Goal: Check status: Check status

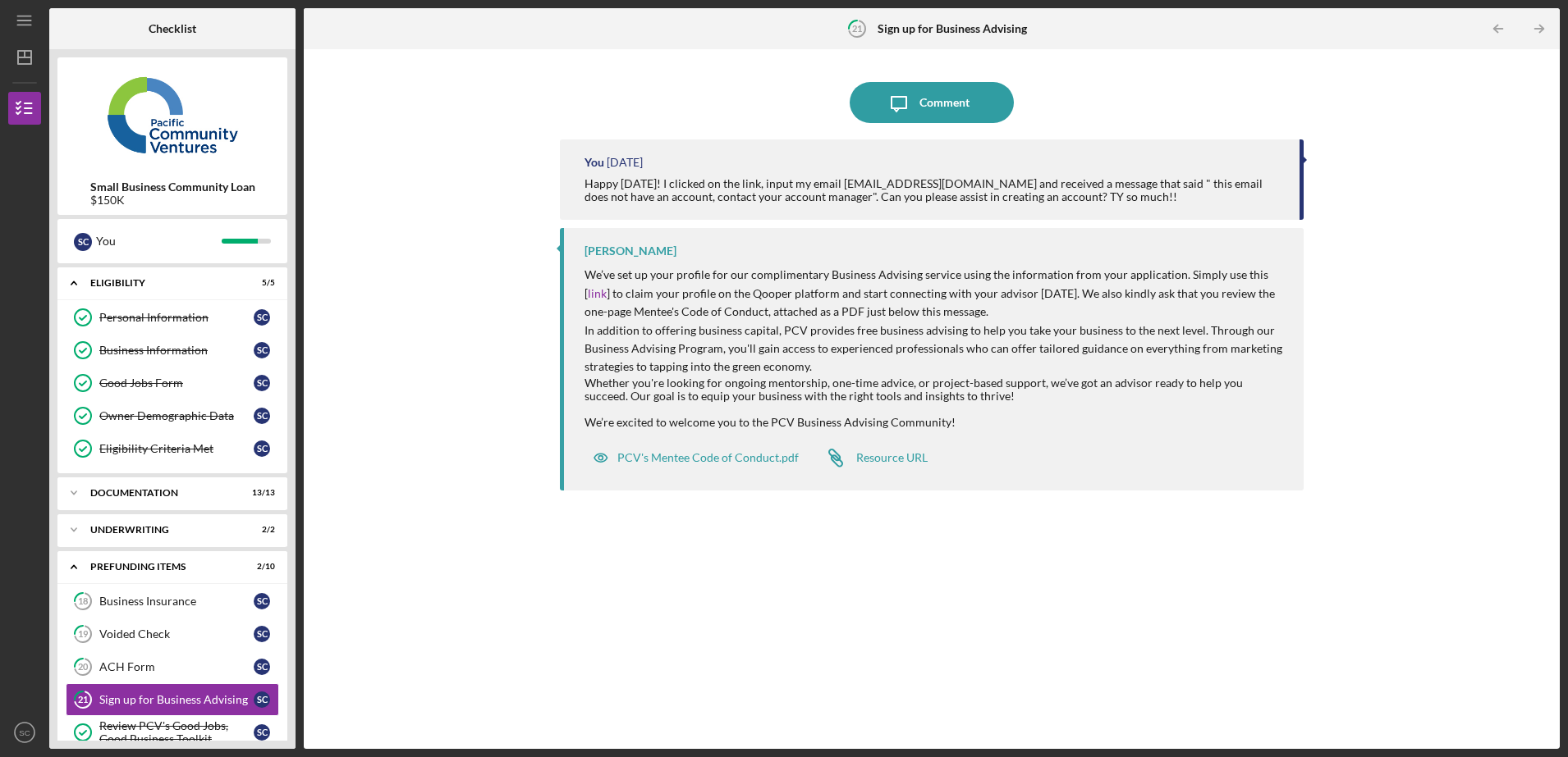
drag, startPoint x: 289, startPoint y: 247, endPoint x: 293, endPoint y: 321, distance: 74.1
click at [293, 321] on div "Small Business Community Loan $150K S C You Icon/Expander Eligibility 5 / 5 Per…" at bounding box center [172, 398] width 246 height 700
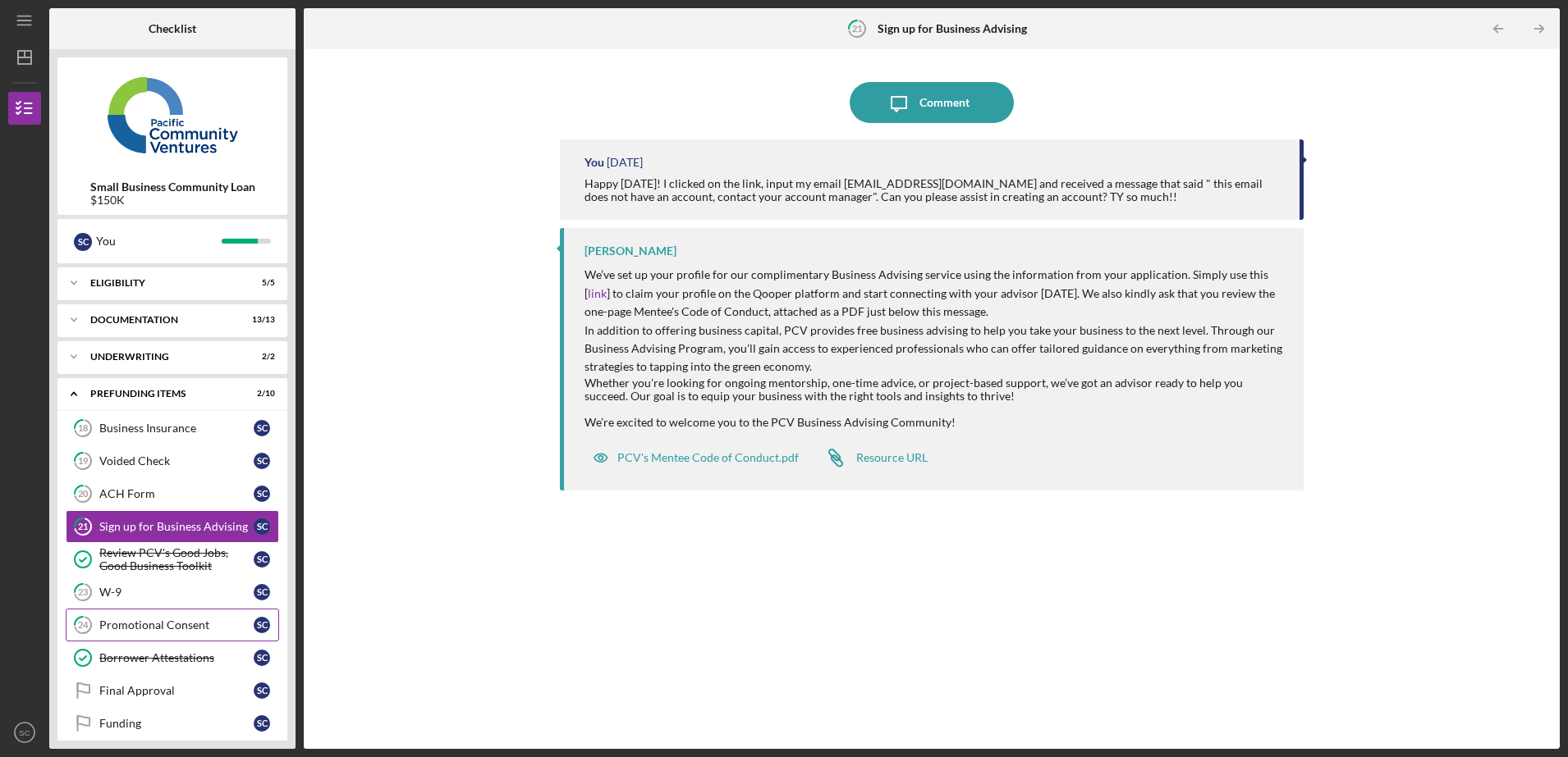
click at [163, 636] on link "24 Promotional Consent S C" at bounding box center [172, 625] width 213 height 33
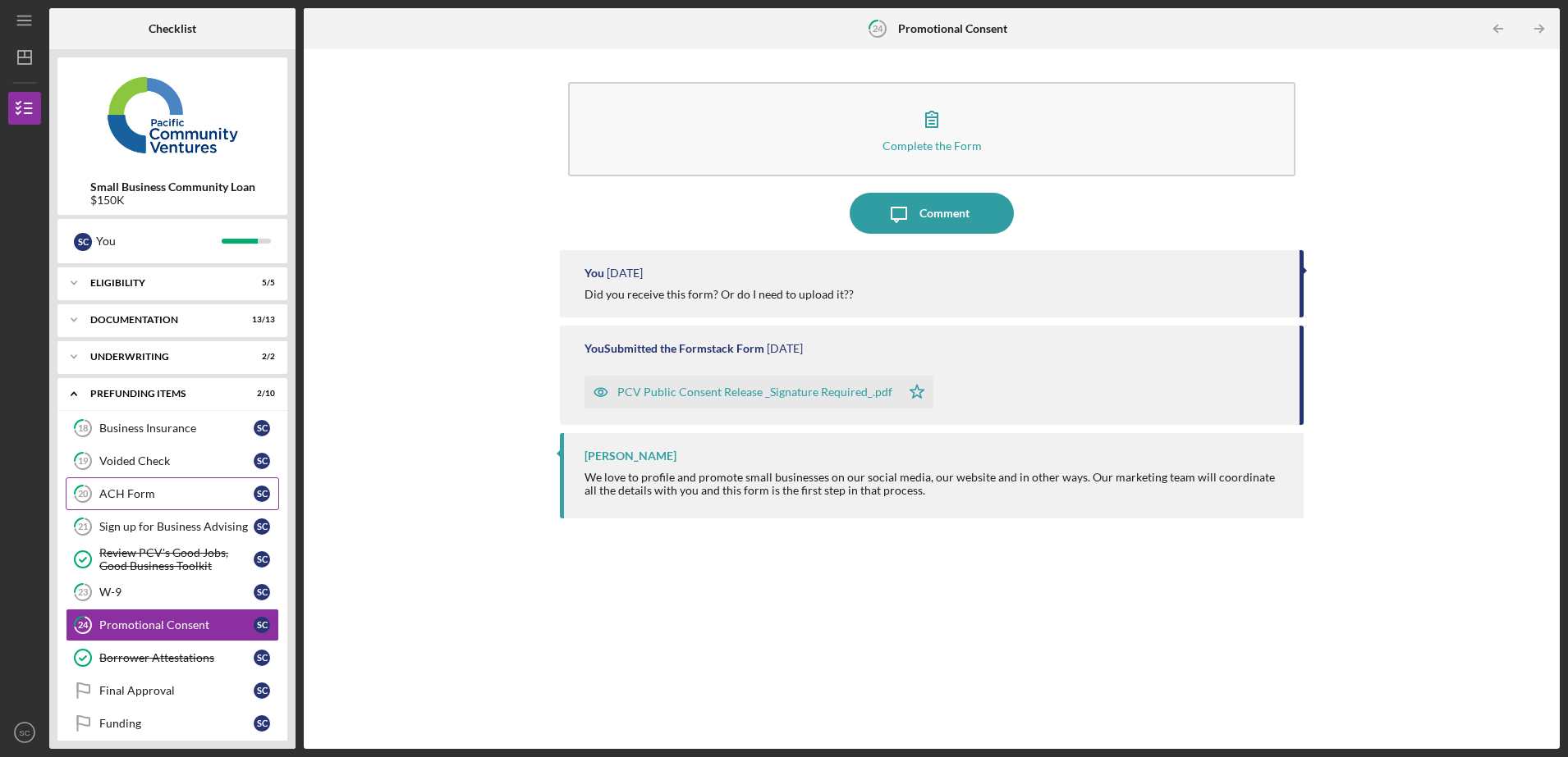
click at [151, 486] on link "20 ACH Form S C" at bounding box center [172, 493] width 213 height 33
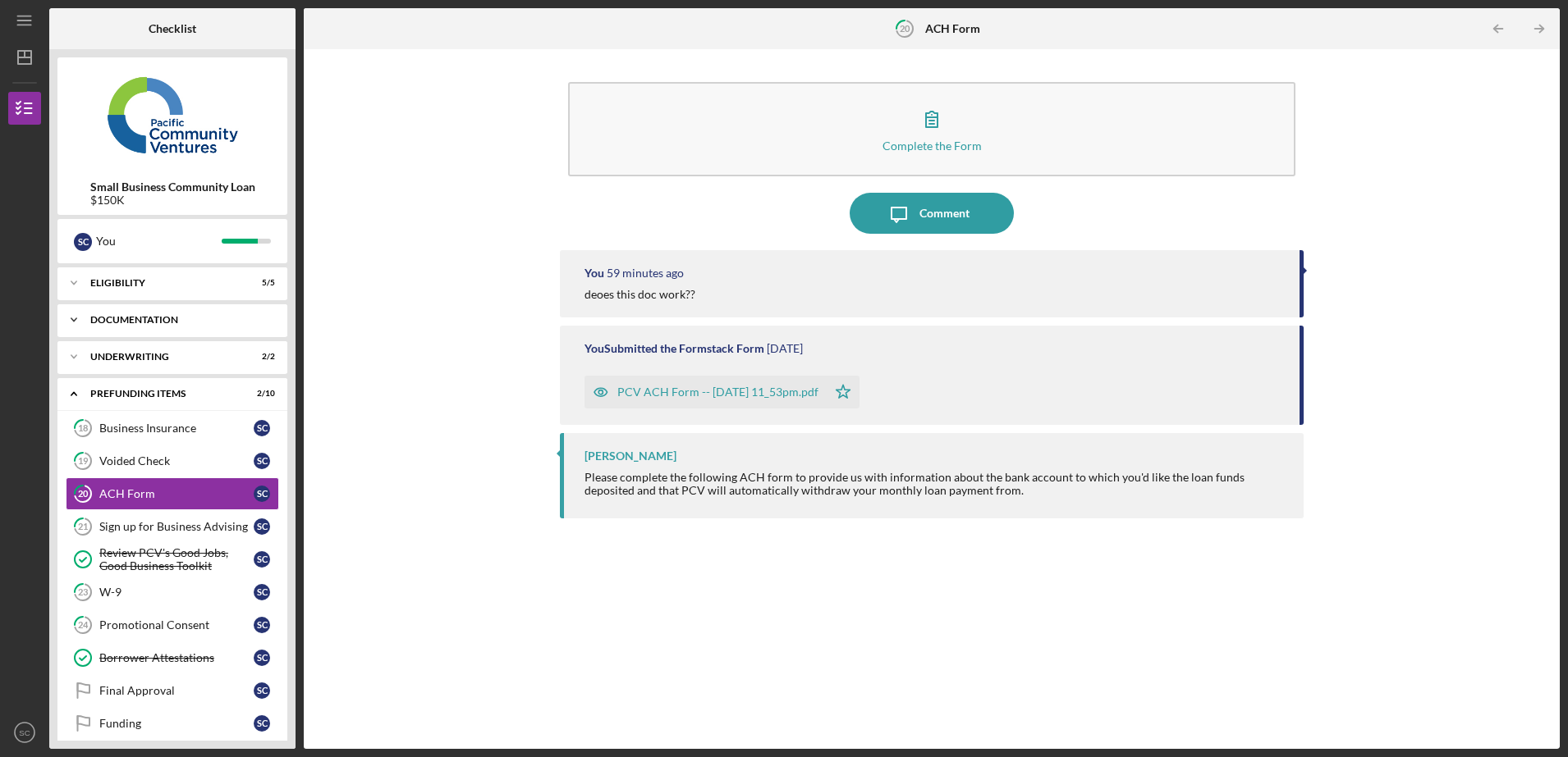
click at [225, 332] on div "Icon/Expander Documentation 13 / 13" at bounding box center [172, 319] width 230 height 33
